Goal: Information Seeking & Learning: Learn about a topic

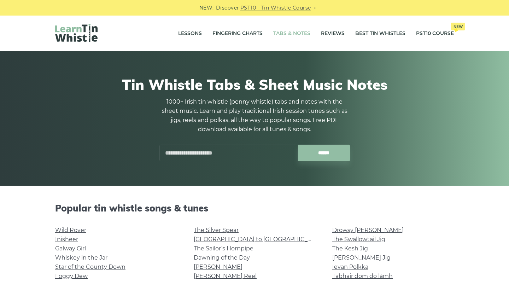
click at [182, 156] on input "text" at bounding box center [228, 153] width 138 height 17
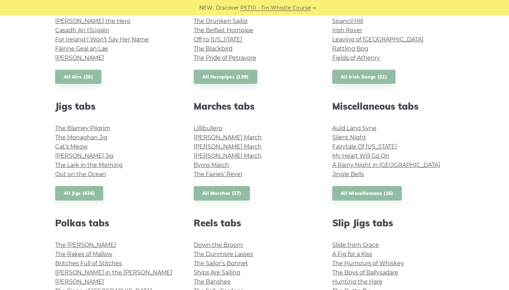
scroll to position [327, 0]
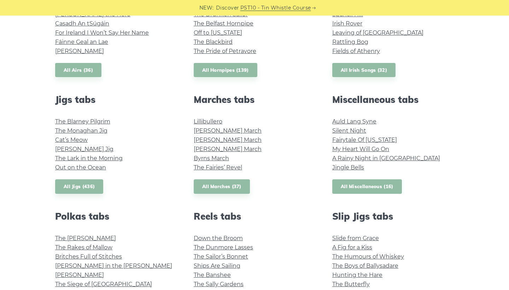
type input "*********"
click at [366, 185] on link "All Miscellaneous (16)" at bounding box center [367, 186] width 70 height 14
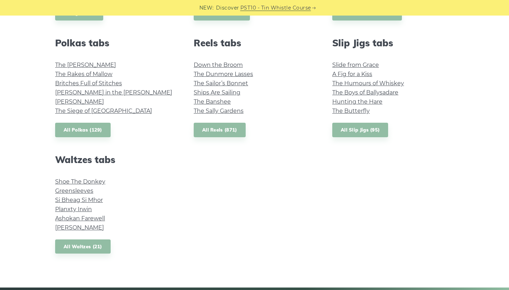
scroll to position [500, 0]
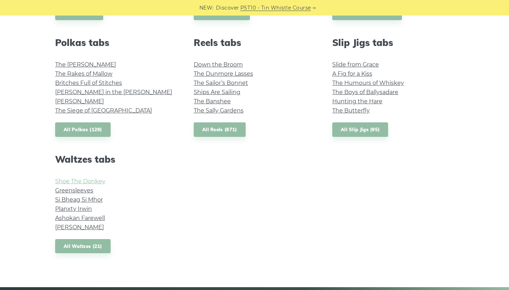
click at [80, 181] on link "Shoe The Donkey" at bounding box center [80, 181] width 50 height 7
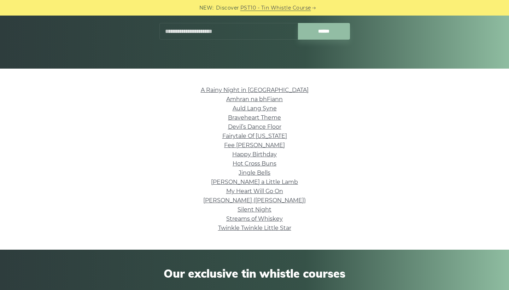
scroll to position [118, 0]
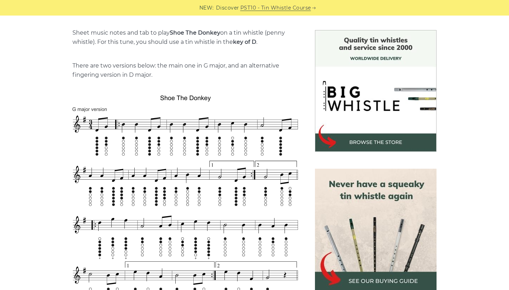
scroll to position [173, 0]
